Goal: Task Accomplishment & Management: Complete application form

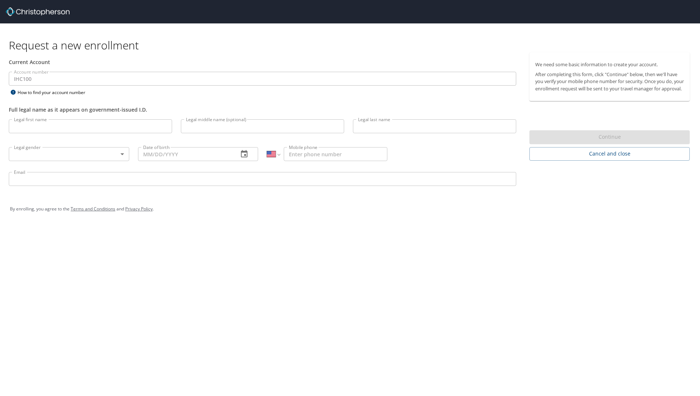
select select "US"
click at [17, 127] on input "Legal first name" at bounding box center [90, 126] width 163 height 14
click at [26, 124] on input "Legal first name" at bounding box center [90, 126] width 163 height 14
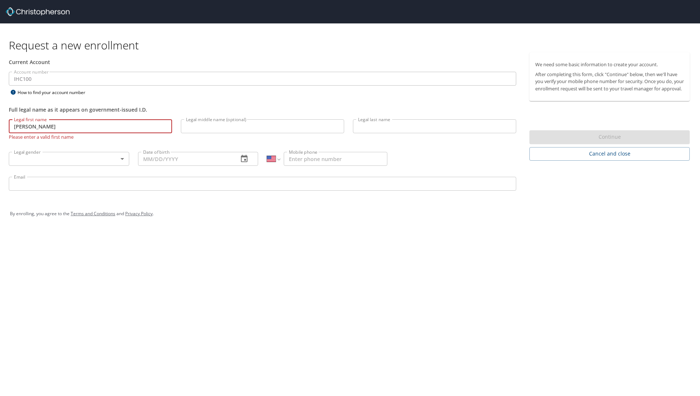
type input "[PERSON_NAME]"
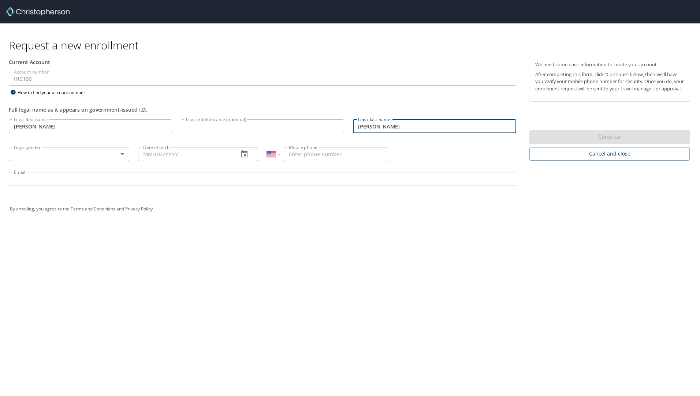
type input "[PERSON_NAME]"
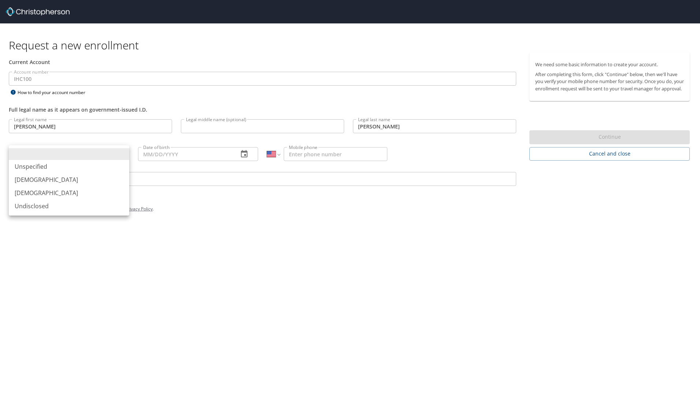
click at [120, 153] on body "Request a new enrollment Current Account Account number IHC100 Account number H…" at bounding box center [350, 198] width 700 height 396
click at [81, 191] on li "[DEMOGRAPHIC_DATA]" at bounding box center [69, 192] width 120 height 13
type input "[DEMOGRAPHIC_DATA]"
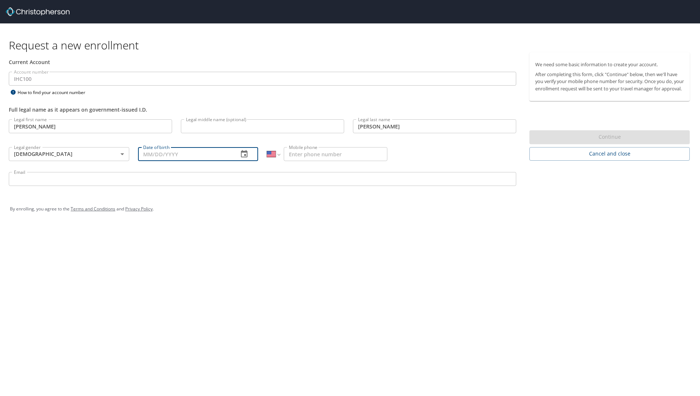
click at [154, 157] on input "Date of birth" at bounding box center [185, 154] width 95 height 14
type input "[DATE]"
click at [309, 154] on input "Mobile phone" at bounding box center [336, 154] width 104 height 14
type input "[PHONE_NUMBER]"
click at [28, 182] on input "Email" at bounding box center [262, 179] width 507 height 14
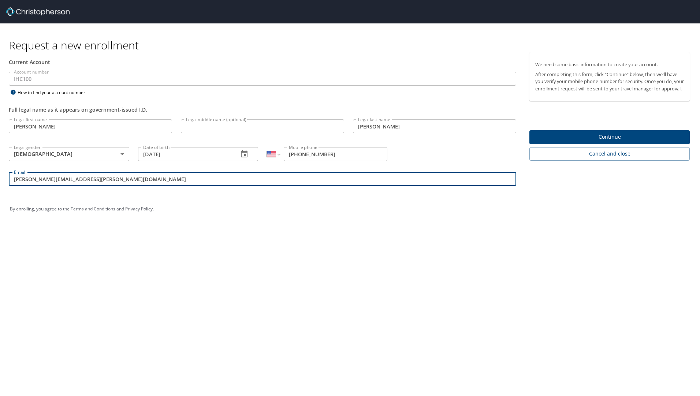
type input "[PERSON_NAME][EMAIL_ADDRESS][PERSON_NAME][DOMAIN_NAME]"
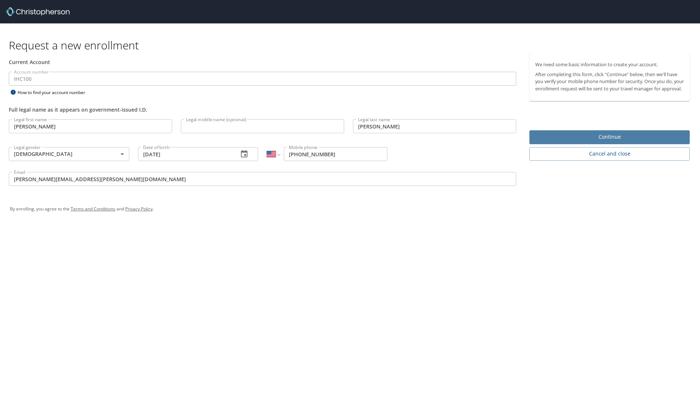
click at [614, 142] on span "Continue" at bounding box center [609, 136] width 149 height 9
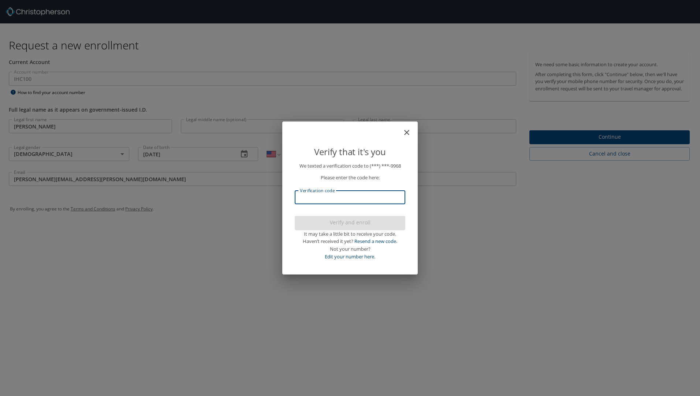
click at [332, 198] on input "Verification code" at bounding box center [350, 197] width 111 height 14
type input "809492"
drag, startPoint x: 372, startPoint y: 222, endPoint x: 377, endPoint y: 221, distance: 5.2
click at [377, 221] on span "Verify and enroll" at bounding box center [349, 222] width 99 height 9
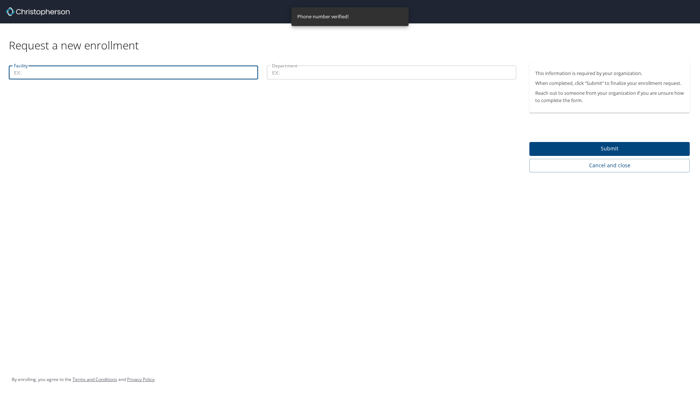
click at [23, 73] on input "Facility" at bounding box center [133, 72] width 249 height 14
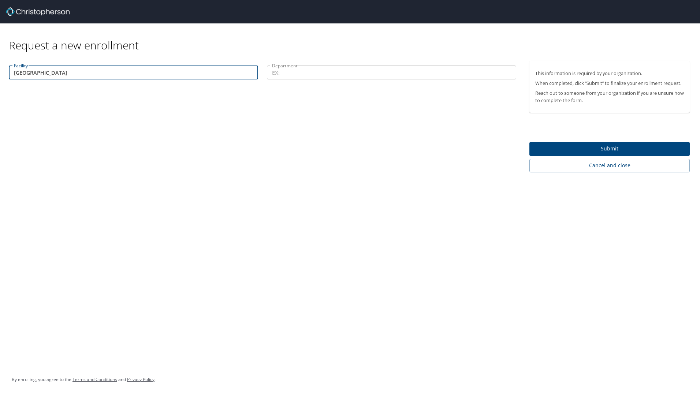
type input "[GEOGRAPHIC_DATA]"
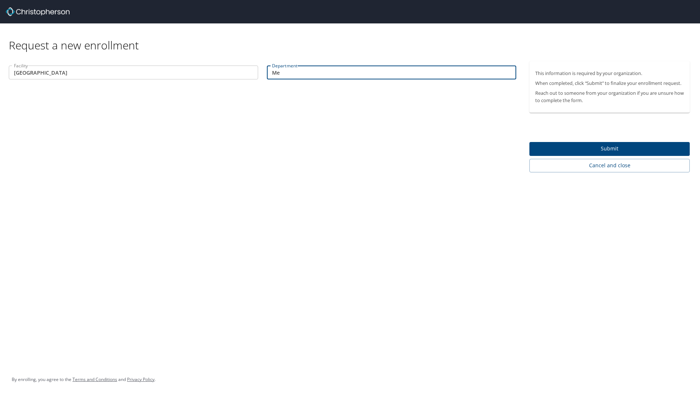
type input "M"
type input "Labor and delivery"
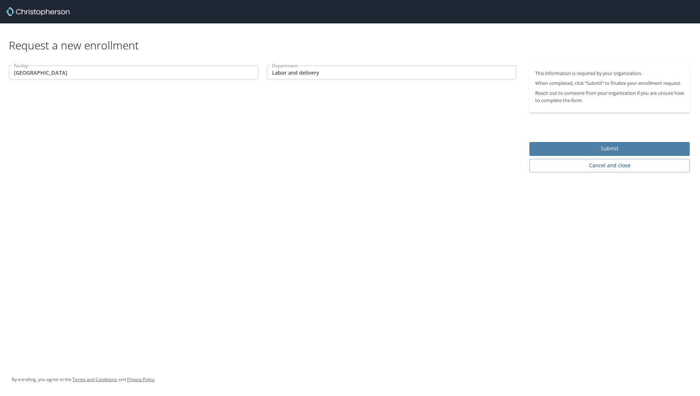
click at [572, 145] on span "Submit" at bounding box center [609, 148] width 149 height 9
